Goal: Navigation & Orientation: Find specific page/section

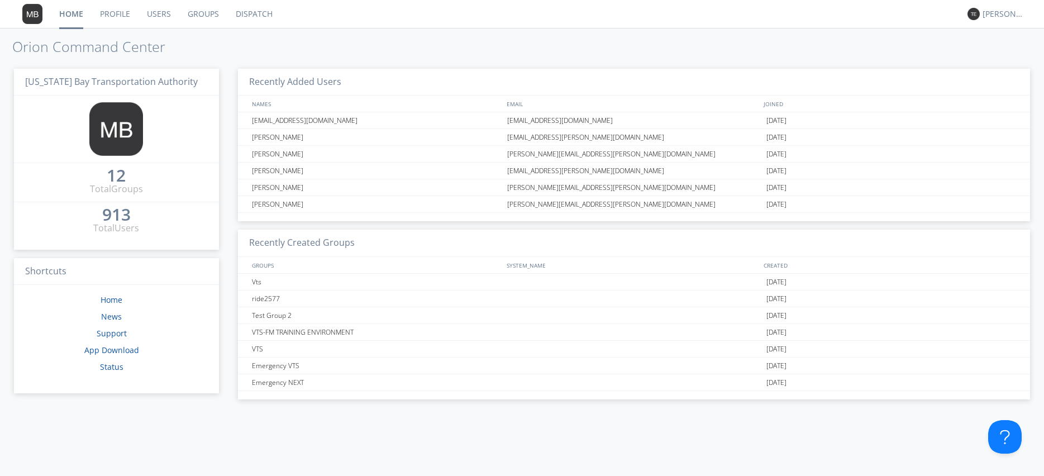
click at [128, 17] on link "Profile" at bounding box center [115, 14] width 47 height 28
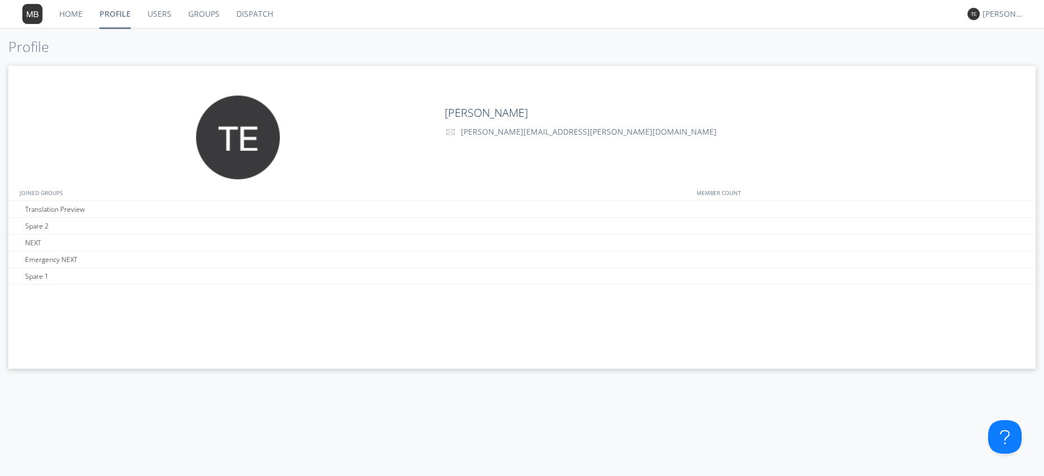
click at [161, 18] on link "Users" at bounding box center [159, 14] width 41 height 28
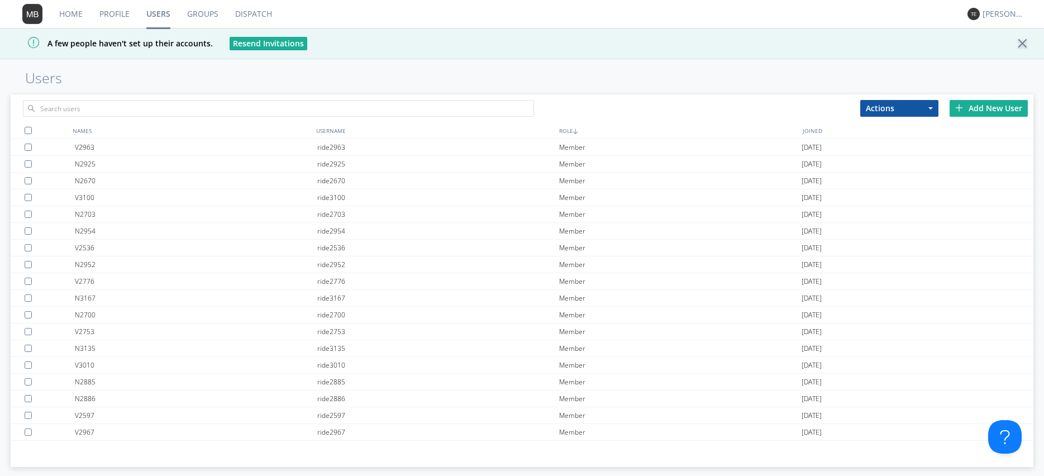
click at [203, 15] on link "Groups" at bounding box center [203, 14] width 48 height 28
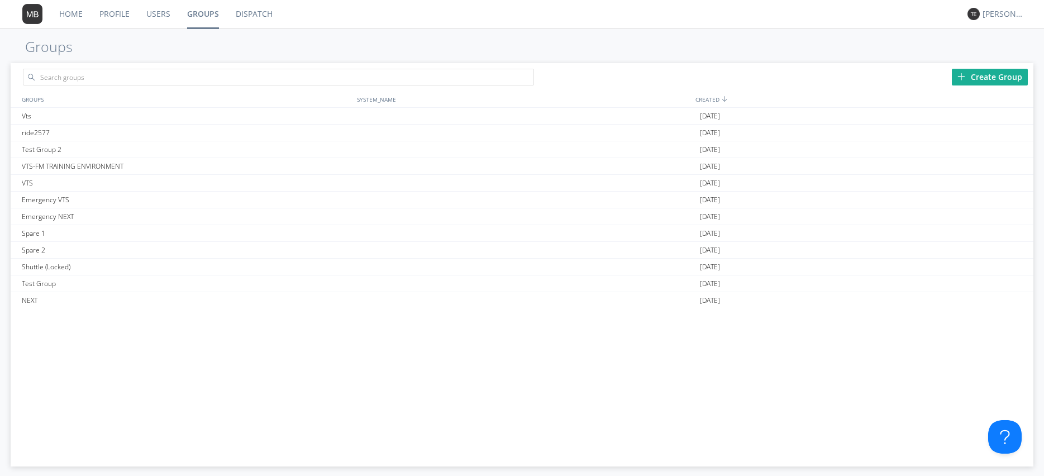
click at [252, 15] on link "Dispatch" at bounding box center [254, 14] width 54 height 28
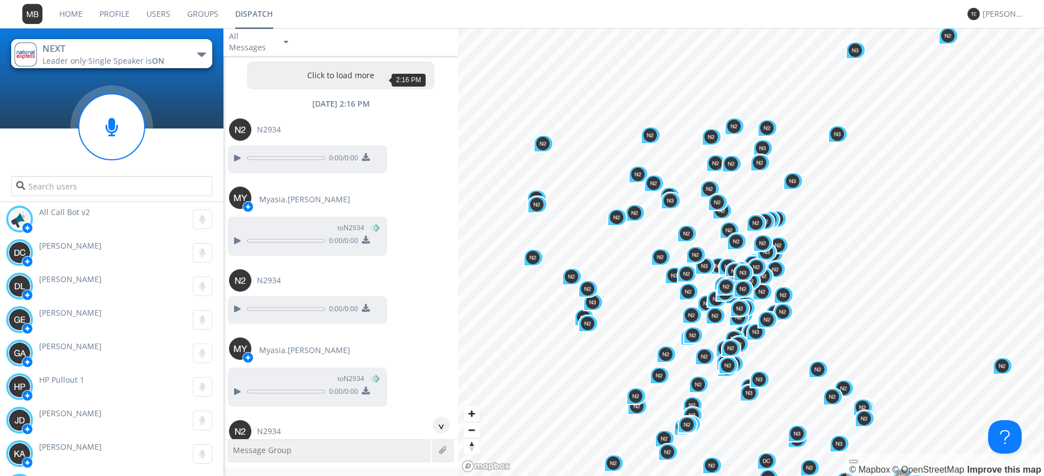
click at [367, 85] on div "Click to load more Today 2:16 PM N2934 0:00 / 0:00 Myasia.Christopher-Overstree…" at bounding box center [340, 247] width 235 height 383
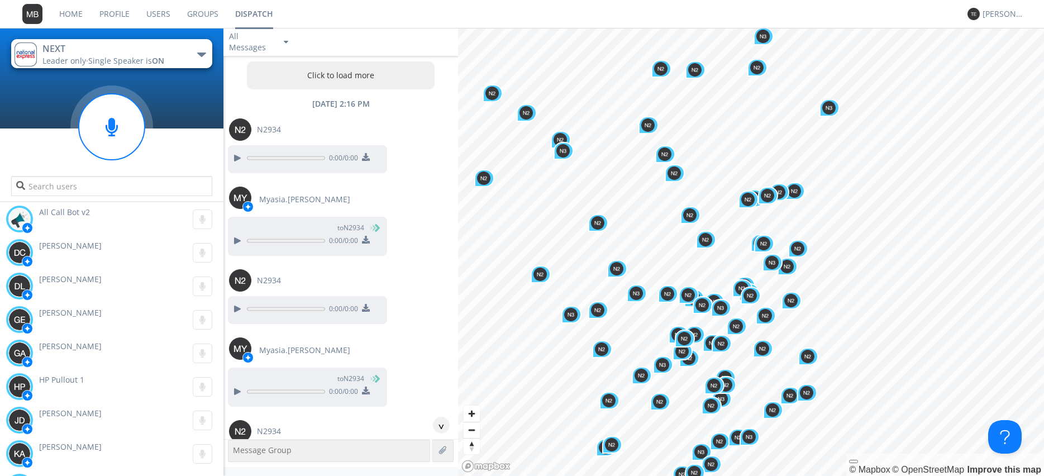
click at [355, 82] on button "Click to load more" at bounding box center [341, 75] width 188 height 28
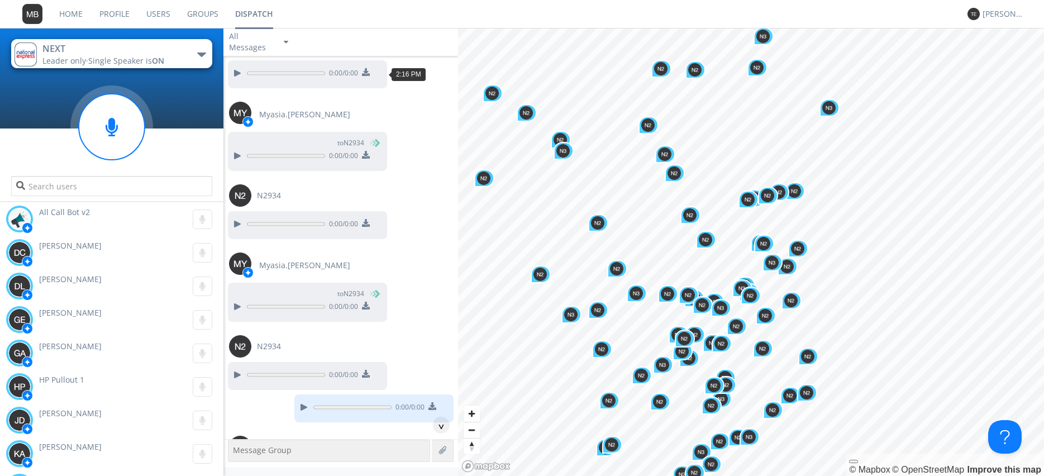
click at [455, 84] on div "NEXT Leader only · Single Speaker is ON Emergency NEXT NEXT Spare 1 Spare 2 Tra…" at bounding box center [522, 252] width 1044 height 448
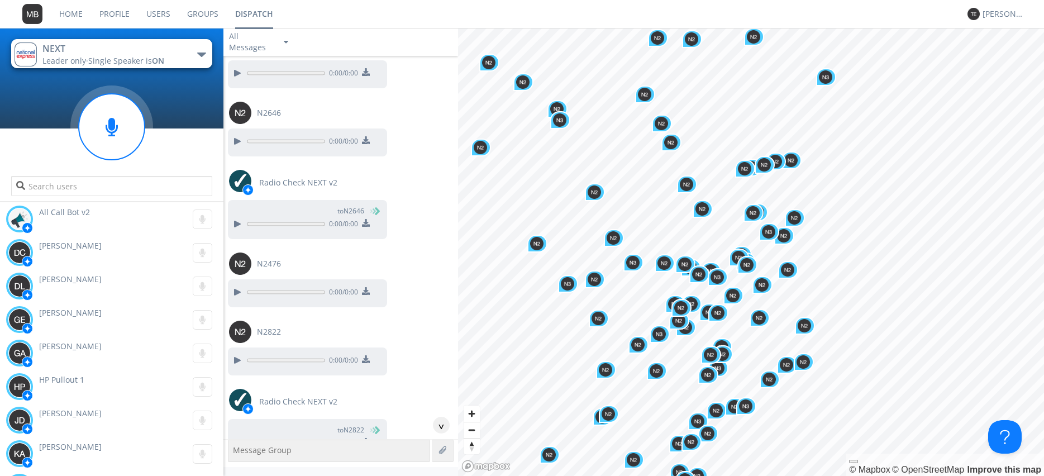
scroll to position [0, 0]
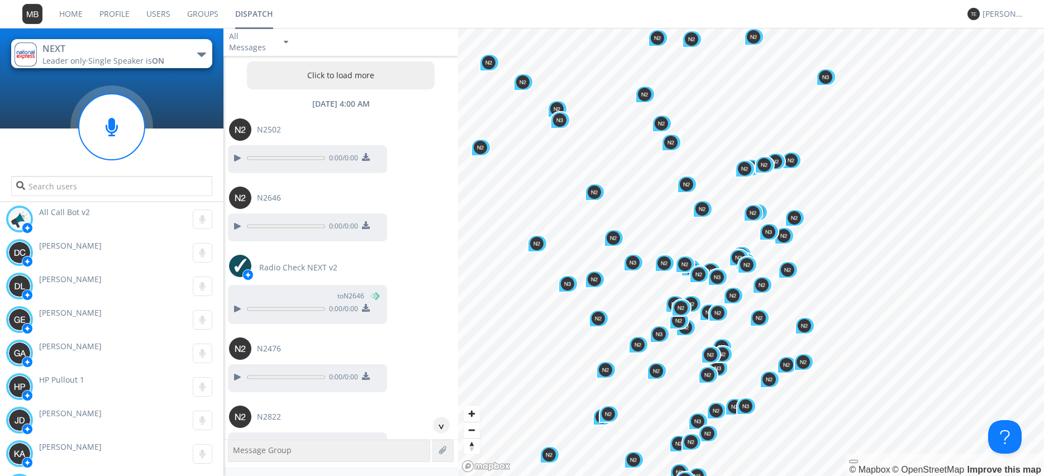
click at [332, 75] on button "Click to load more" at bounding box center [341, 75] width 188 height 28
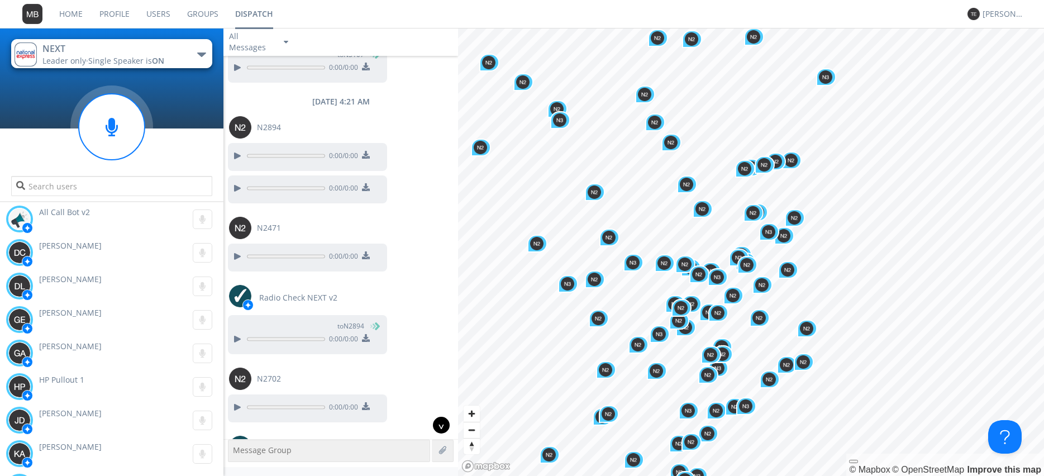
click at [447, 428] on div "^" at bounding box center [441, 425] width 17 height 17
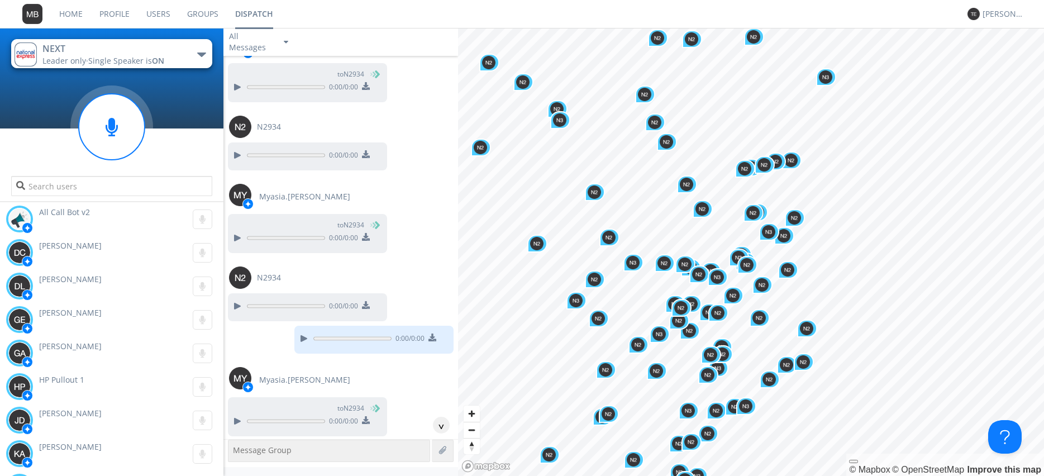
scroll to position [85357, 0]
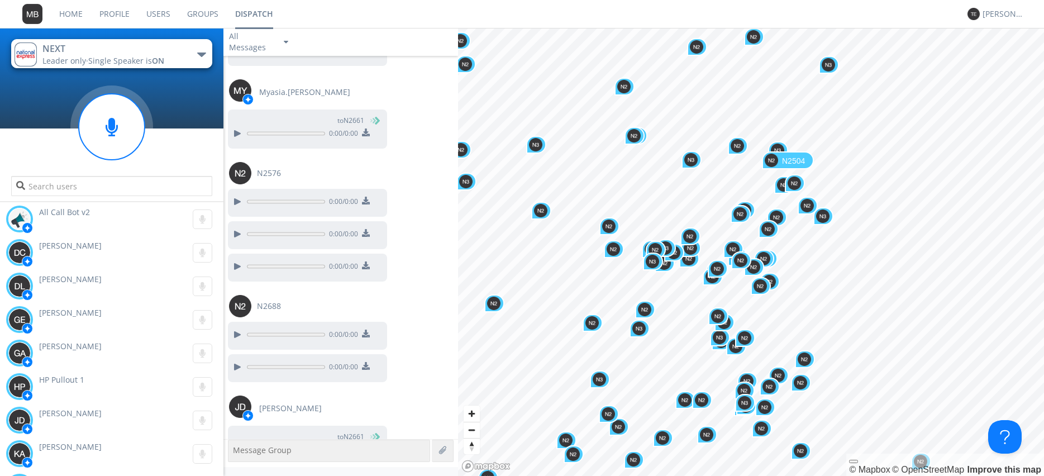
scroll to position [87975, 0]
